Goal: Navigation & Orientation: Find specific page/section

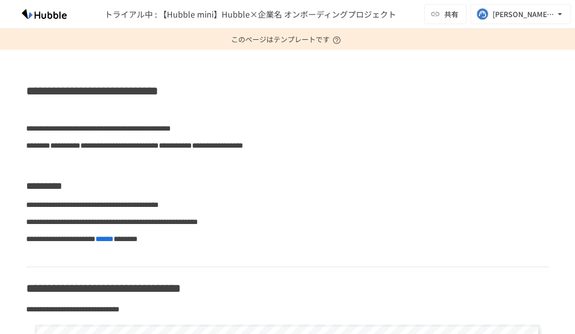
click at [245, 19] on span "トライアル中 : 【Hubble mini】Hubble×企業名 オンボーディングプロジェクト" at bounding box center [251, 14] width 292 height 12
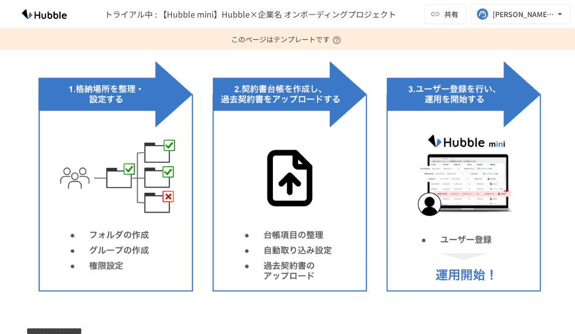
scroll to position [1293, 0]
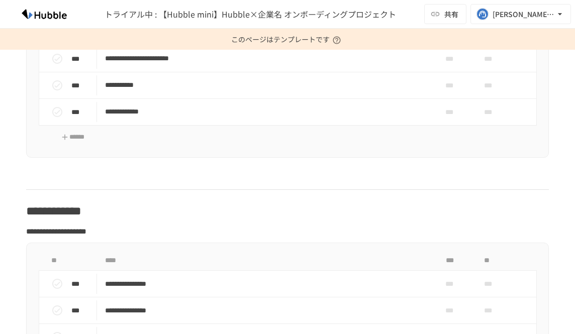
scroll to position [3009, 0]
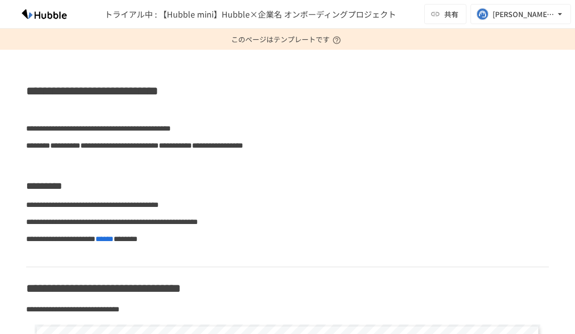
click at [163, 17] on span "トライアル中 : 【Hubble mini】Hubble×企業名 オンボーディングプロジェクト" at bounding box center [251, 14] width 292 height 12
